Goal: Information Seeking & Learning: Learn about a topic

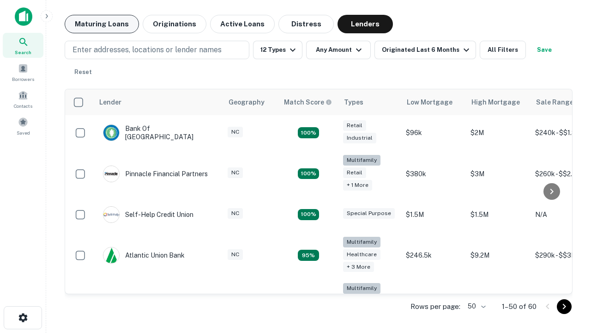
click at [102, 24] on button "Maturing Loans" at bounding box center [102, 24] width 74 height 18
